Goal: Task Accomplishment & Management: Manage account settings

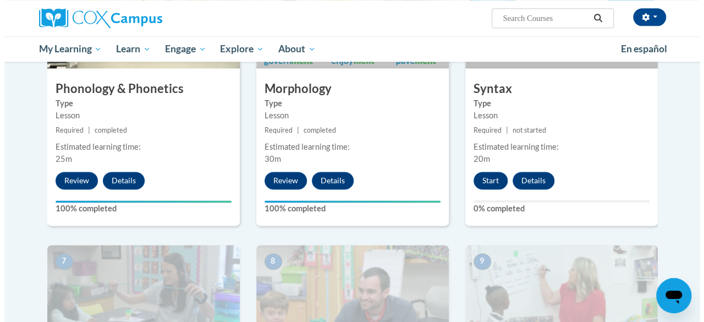
scroll to position [642, 0]
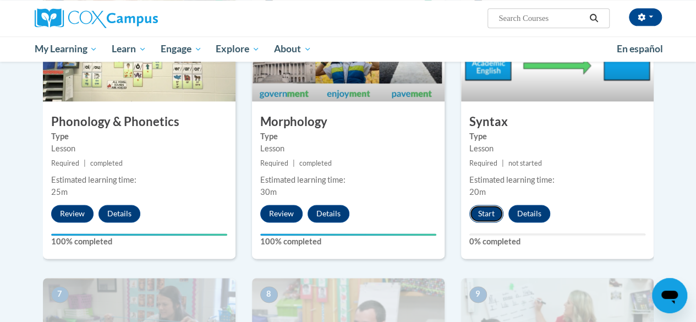
click at [482, 217] on button "Start" at bounding box center [486, 214] width 34 height 18
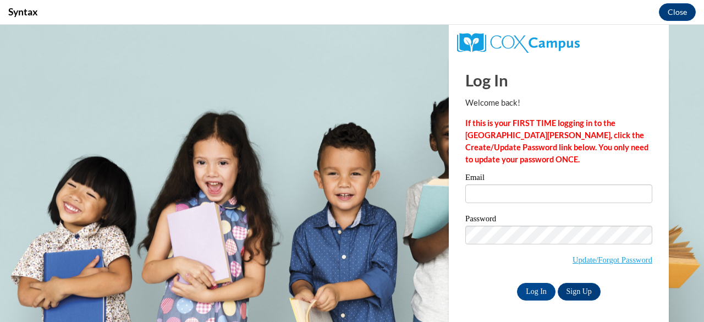
scroll to position [0, 0]
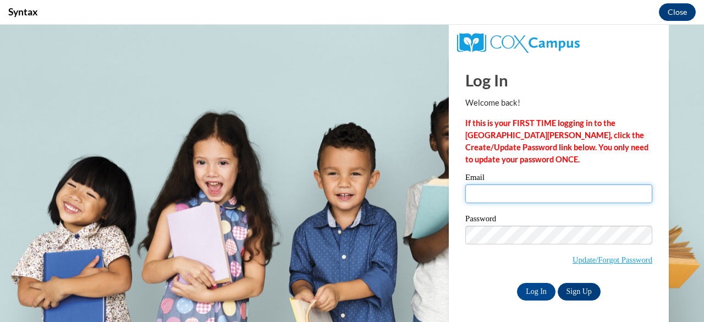
click at [604, 187] on input "Email" at bounding box center [558, 193] width 187 height 19
type input "[PERSON_NAME][EMAIL_ADDRESS][PERSON_NAME][DOMAIN_NAME]"
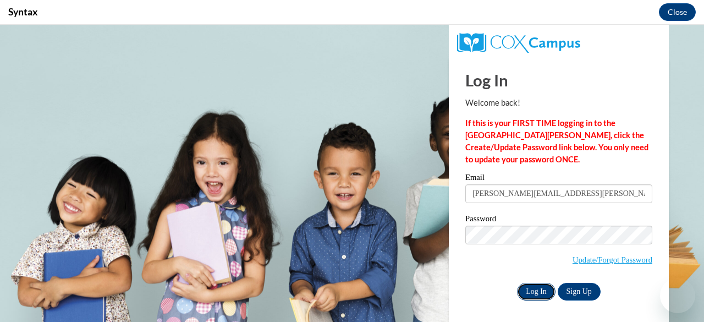
click at [530, 291] on input "Log In" at bounding box center [536, 292] width 38 height 18
